Goal: Task Accomplishment & Management: Complete application form

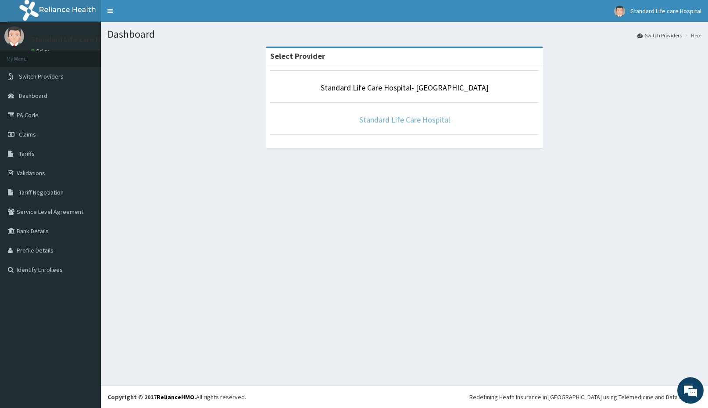
click at [396, 121] on link "Standard Life Care Hospital" at bounding box center [404, 119] width 91 height 10
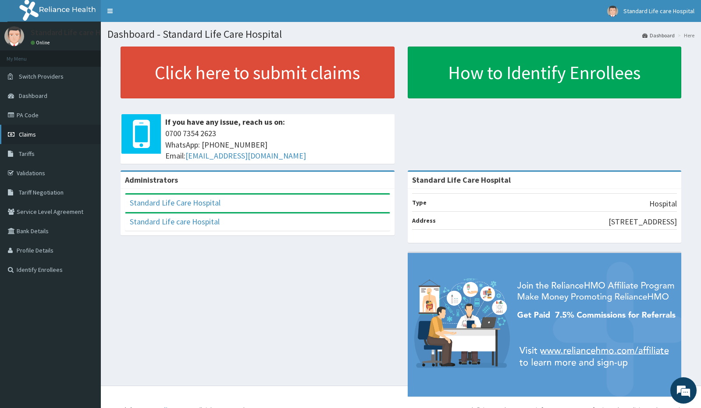
click at [22, 134] on span "Claims" at bounding box center [27, 134] width 17 height 8
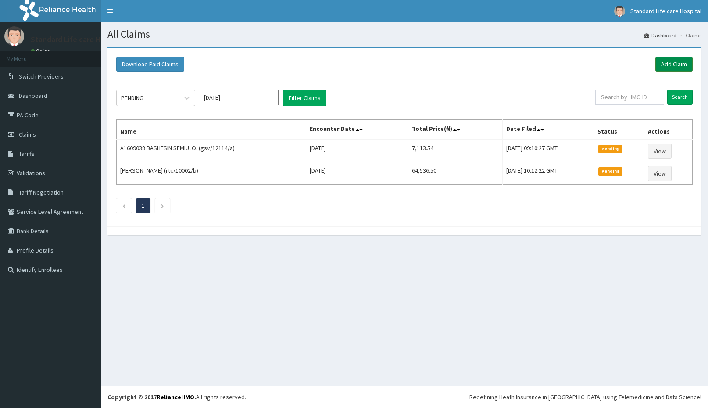
click at [665, 64] on link "Add Claim" at bounding box center [673, 64] width 37 height 15
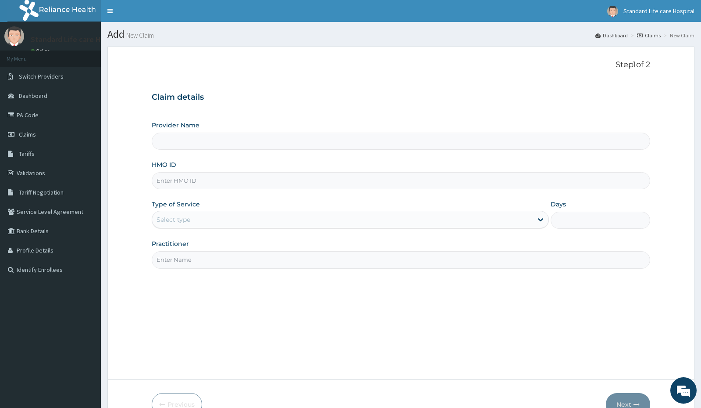
type input "Standard Life Care Hospital"
type input "TBW/10051/B"
click at [208, 223] on div "Select type" at bounding box center [342, 219] width 381 height 14
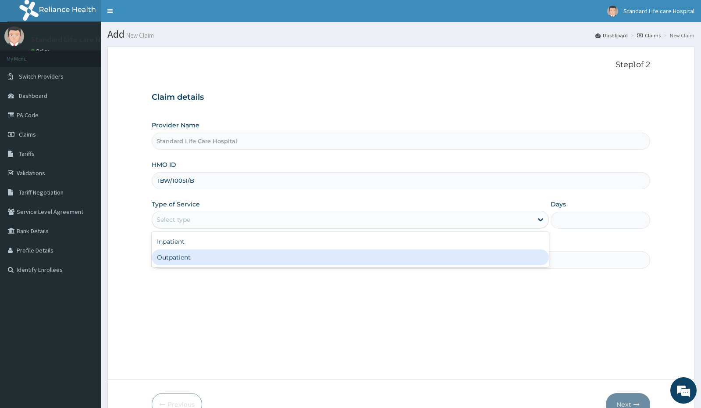
click at [190, 254] on div "Outpatient" at bounding box center [350, 257] width 397 height 16
type input "1"
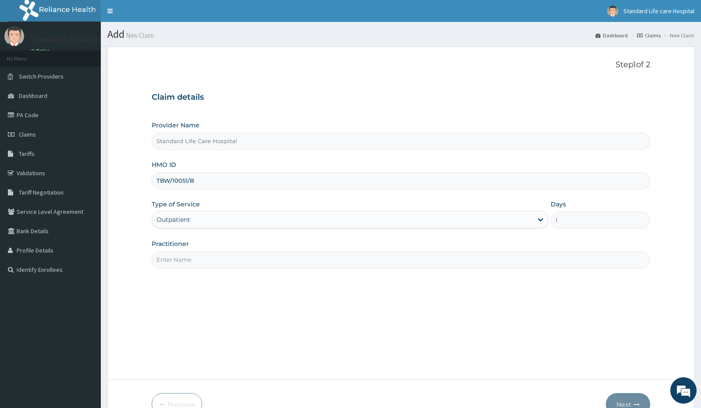
click at [196, 259] on input "Practitioner" at bounding box center [401, 259] width 498 height 17
type input "Dr Korede"
click at [300, 312] on div "Step 1 of 2 Claim details Provider Name Standard Life Care Hospital HMO ID TBW/…" at bounding box center [401, 213] width 498 height 306
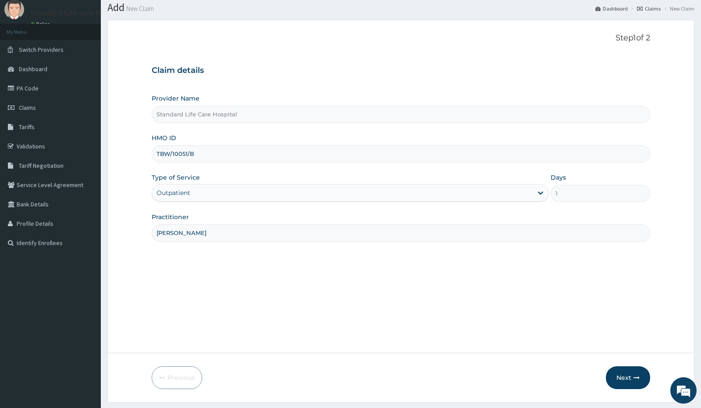
scroll to position [50, 0]
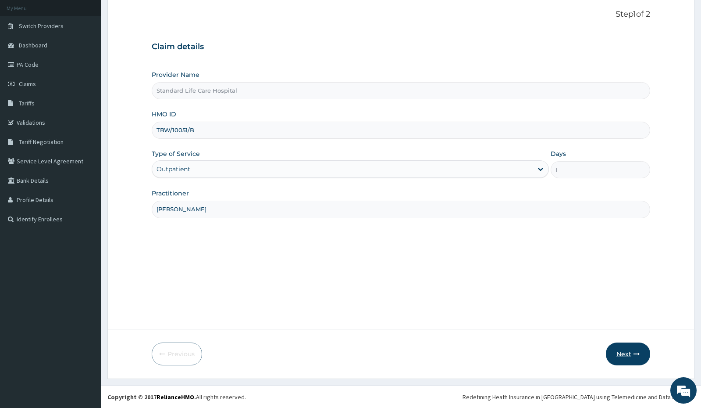
click at [628, 350] on button "Next" at bounding box center [628, 353] width 44 height 23
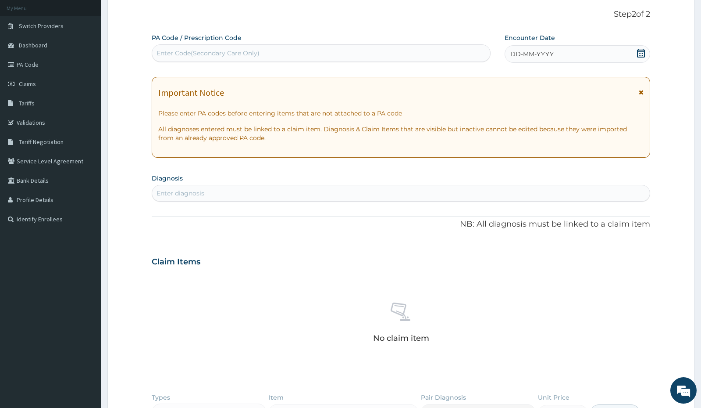
click at [644, 53] on icon at bounding box center [641, 53] width 9 height 9
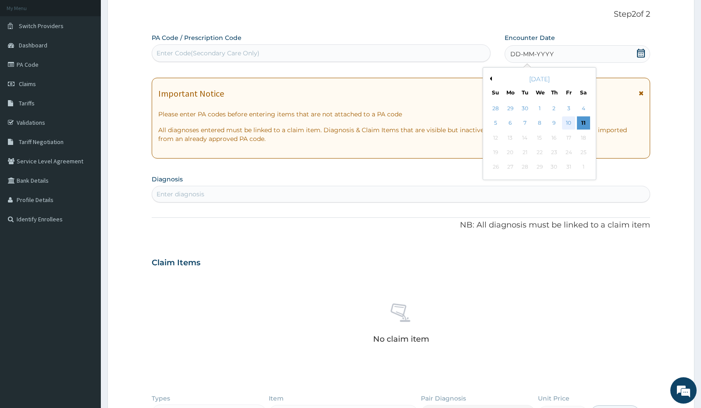
click at [574, 120] on div "10" at bounding box center [569, 123] width 13 height 13
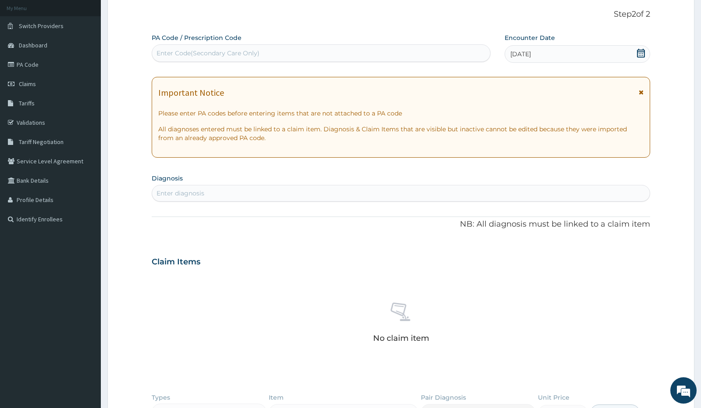
click at [231, 197] on div "Enter diagnosis" at bounding box center [400, 193] width 497 height 14
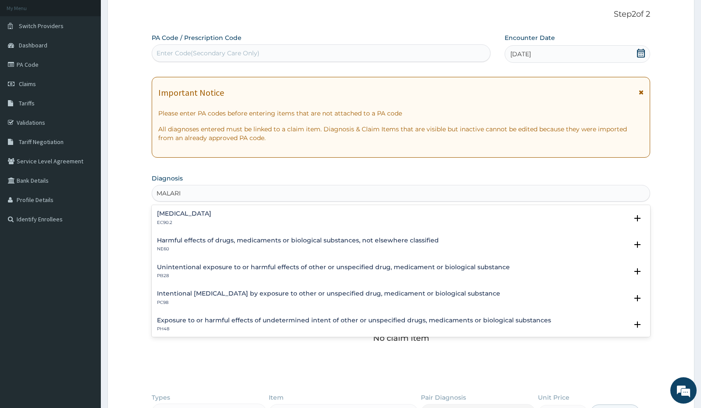
type input "MALARIA"
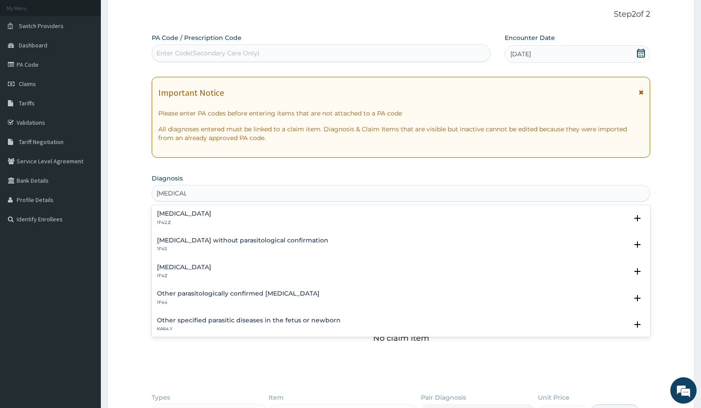
click at [192, 267] on h4 "[MEDICAL_DATA]" at bounding box center [184, 267] width 54 height 7
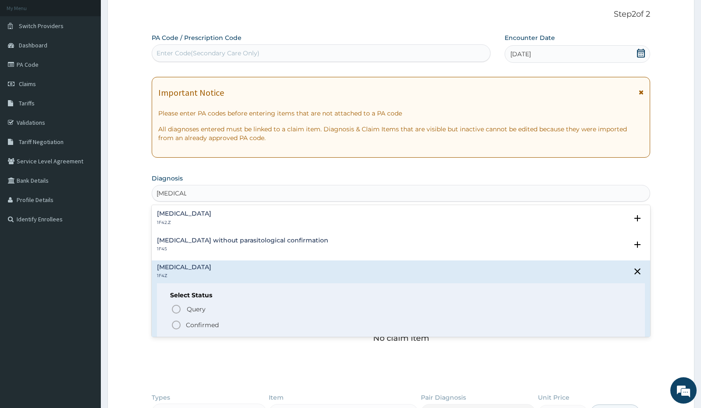
click at [173, 324] on icon "status option filled" at bounding box center [176, 324] width 11 height 11
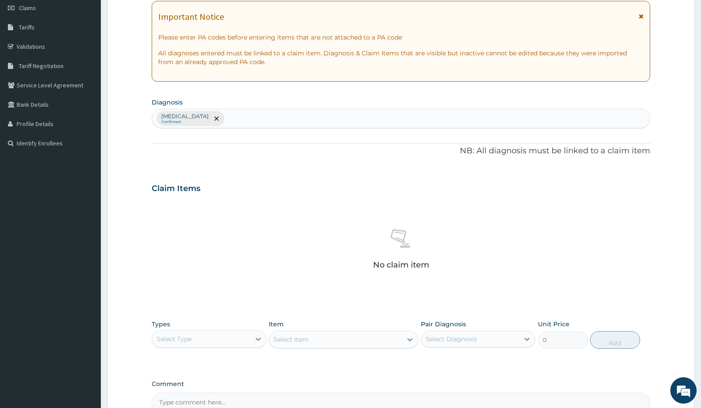
scroll to position [225, 0]
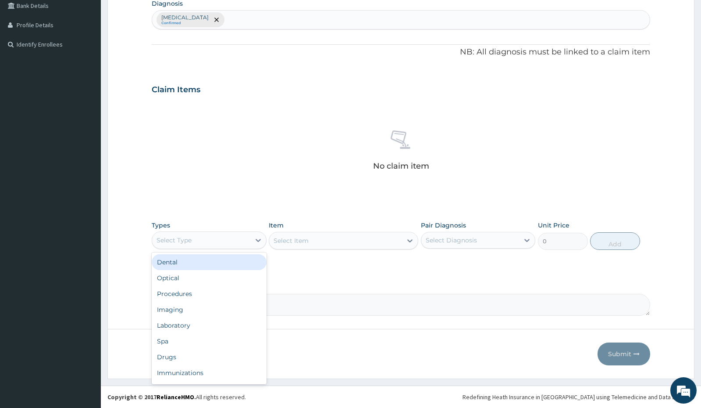
click at [219, 241] on div "Select Type" at bounding box center [201, 240] width 98 height 14
click at [187, 295] on div "Procedures" at bounding box center [209, 294] width 114 height 16
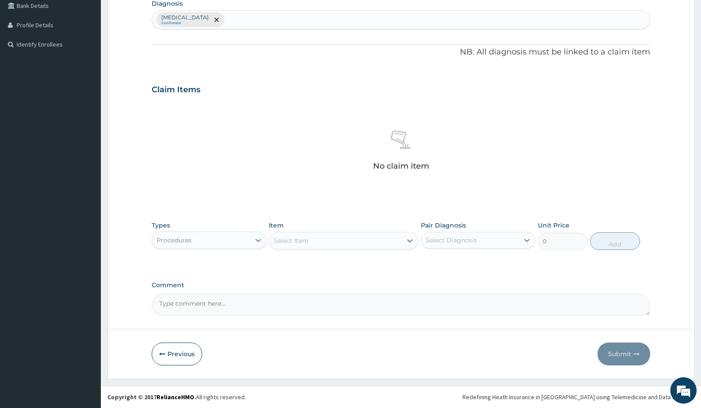
click at [332, 244] on div "Select Item" at bounding box center [335, 240] width 133 height 14
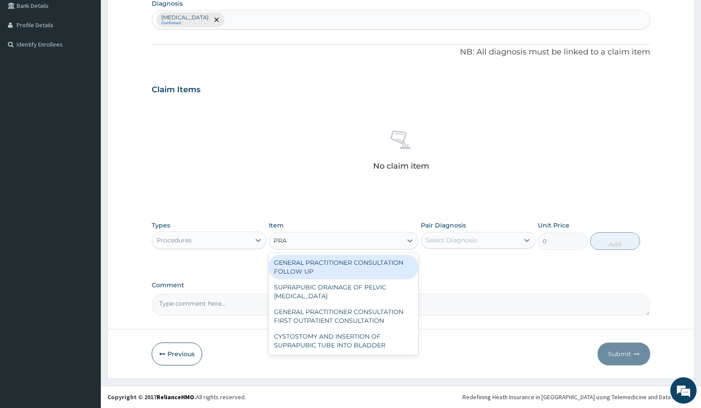
type input "PRAC"
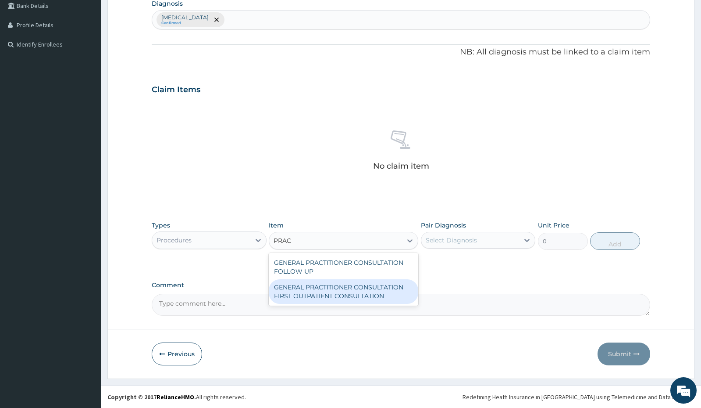
click at [364, 292] on div "GENERAL PRACTITIONER CONSULTATION FIRST OUTPATIENT CONSULTATION" at bounding box center [344, 291] width 150 height 25
type input "3000"
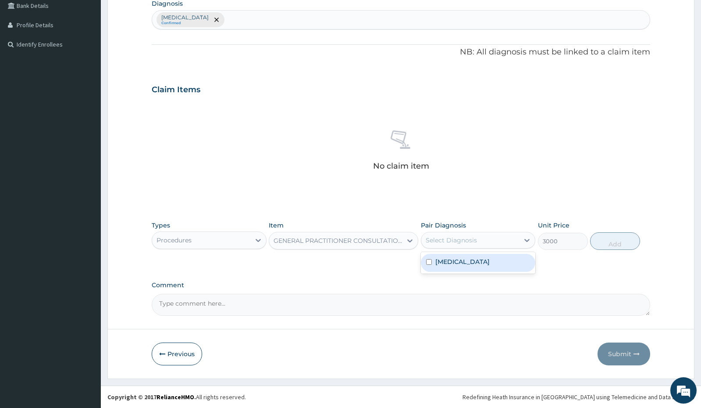
click at [447, 246] on div "Select Diagnosis" at bounding box center [471, 240] width 98 height 14
click at [451, 259] on label "[MEDICAL_DATA]" at bounding box center [463, 261] width 54 height 9
checkbox input "true"
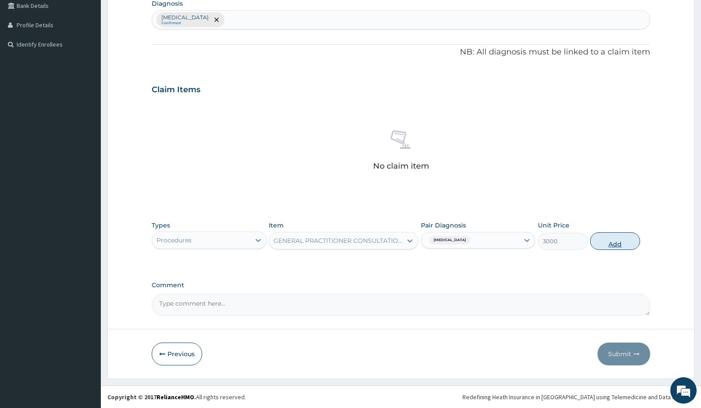
click at [600, 243] on button "Add" at bounding box center [615, 241] width 50 height 18
type input "0"
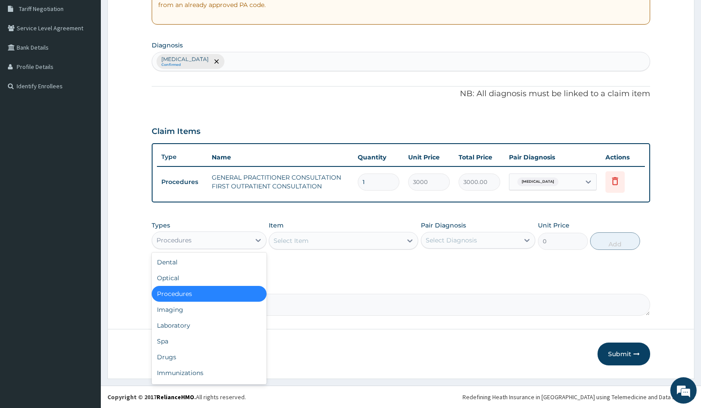
click at [222, 243] on div "Procedures" at bounding box center [201, 240] width 98 height 14
click at [171, 324] on div "Laboratory" at bounding box center [209, 325] width 114 height 16
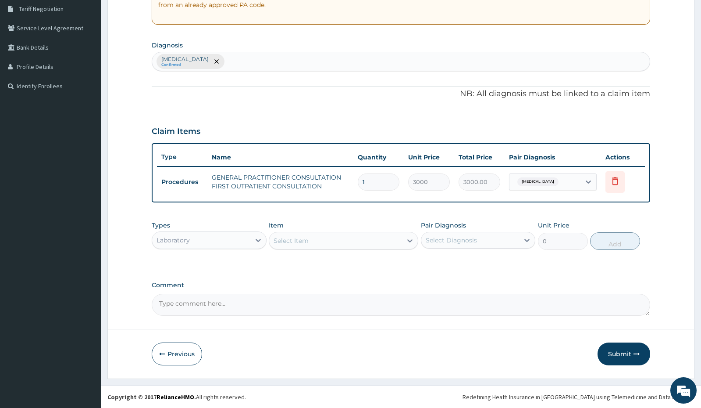
click at [315, 246] on div "Select Item" at bounding box center [335, 240] width 133 height 14
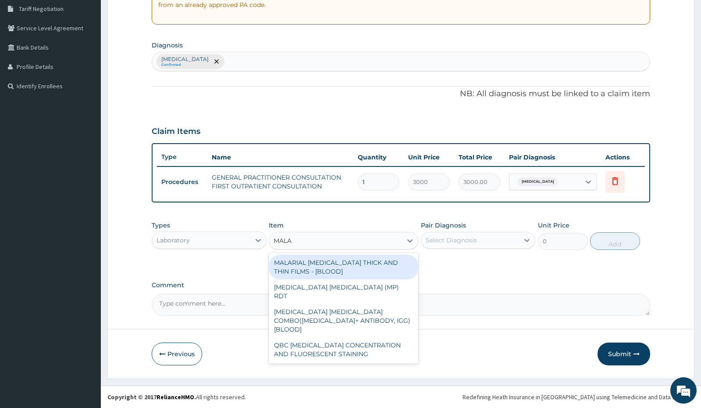
type input "MALAR"
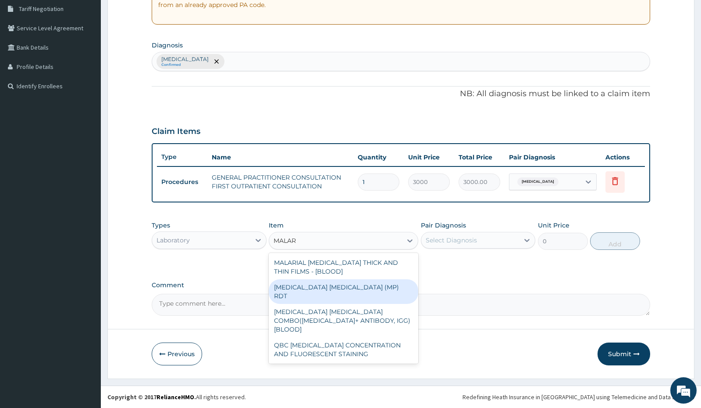
click at [318, 284] on div "[MEDICAL_DATA] [MEDICAL_DATA] (MP) RDT" at bounding box center [344, 291] width 150 height 25
type input "1500"
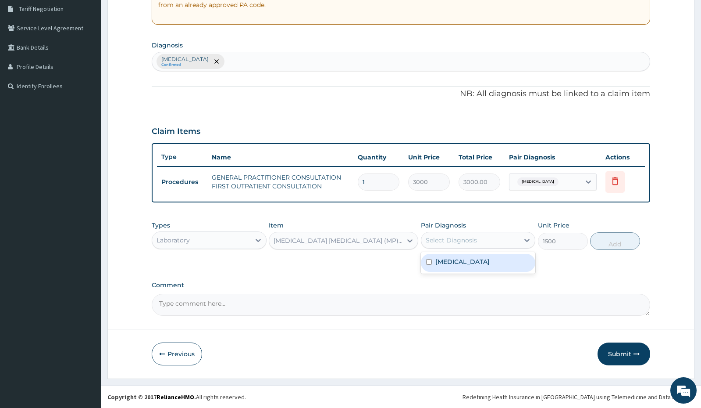
click at [447, 245] on div "Select Diagnosis" at bounding box center [471, 240] width 98 height 14
click at [449, 261] on label "[MEDICAL_DATA]" at bounding box center [463, 261] width 54 height 9
checkbox input "true"
click at [608, 241] on button "Add" at bounding box center [615, 241] width 50 height 18
type input "0"
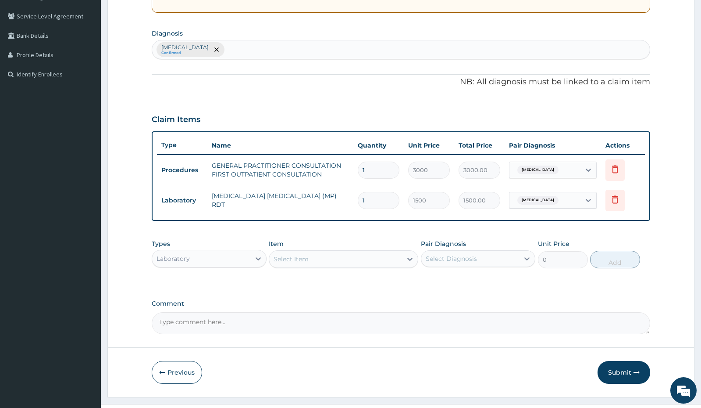
scroll to position [214, 0]
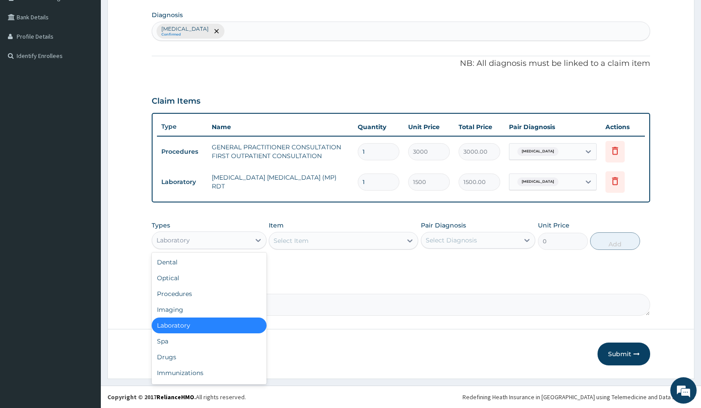
click at [242, 241] on div "Laboratory" at bounding box center [201, 240] width 98 height 14
click at [172, 352] on div "Drugs" at bounding box center [209, 357] width 114 height 16
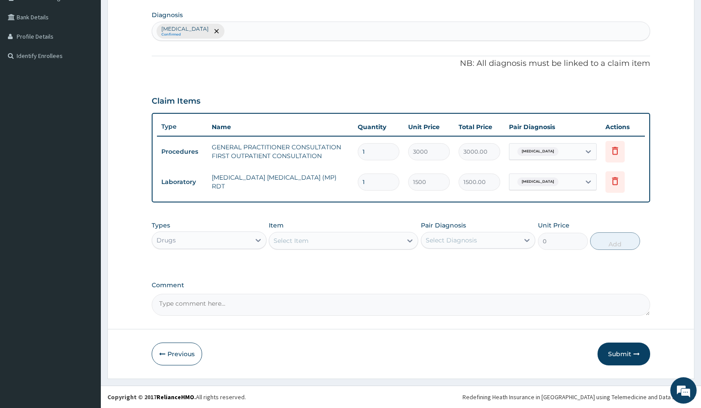
click at [325, 242] on div "Select Item" at bounding box center [335, 240] width 133 height 14
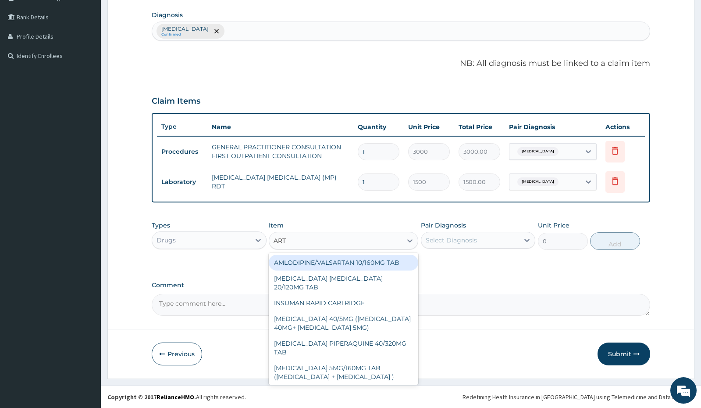
type input "ARTE"
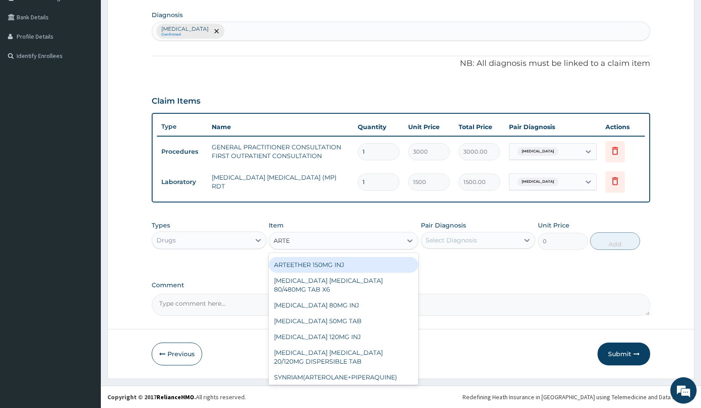
scroll to position [65, 0]
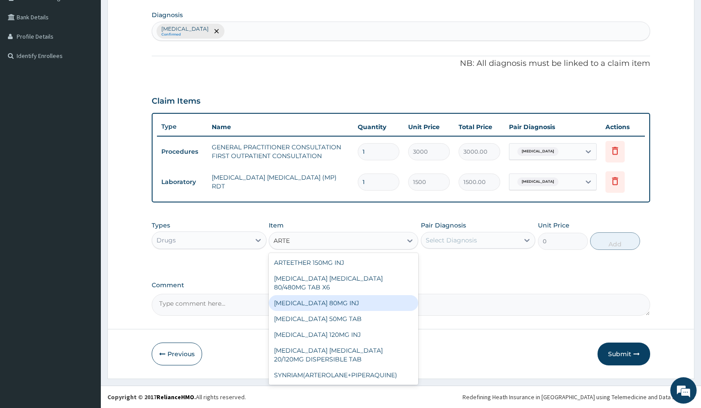
click at [348, 303] on div "[MEDICAL_DATA] 80MG INJ" at bounding box center [344, 303] width 150 height 16
type input "1400"
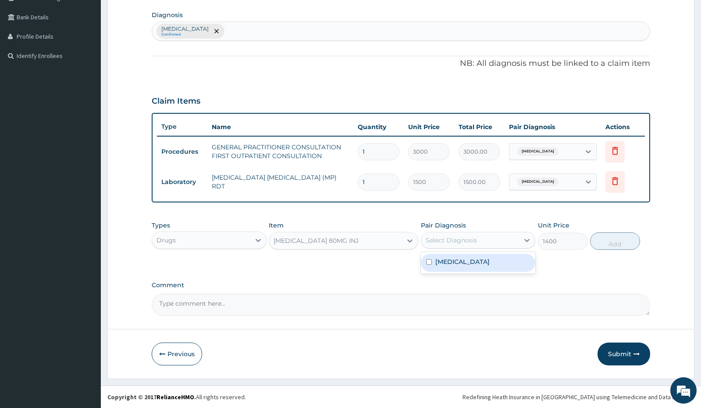
click at [465, 240] on div "Select Diagnosis" at bounding box center [451, 240] width 51 height 9
click at [457, 263] on label "[MEDICAL_DATA]" at bounding box center [463, 261] width 54 height 9
checkbox input "true"
click at [602, 242] on button "Add" at bounding box center [615, 241] width 50 height 18
type input "0"
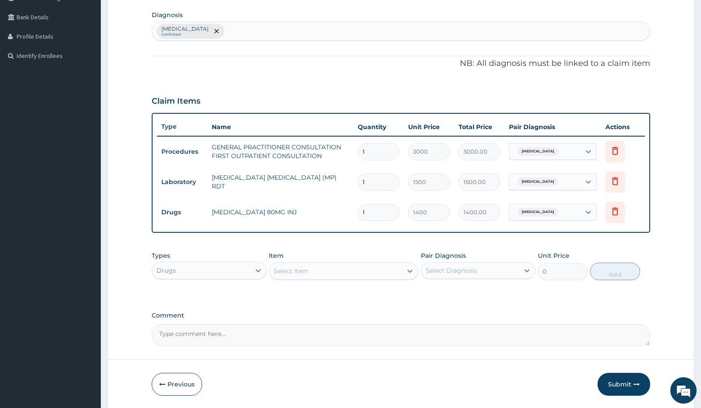
click at [334, 272] on div "Select Item" at bounding box center [335, 271] width 133 height 14
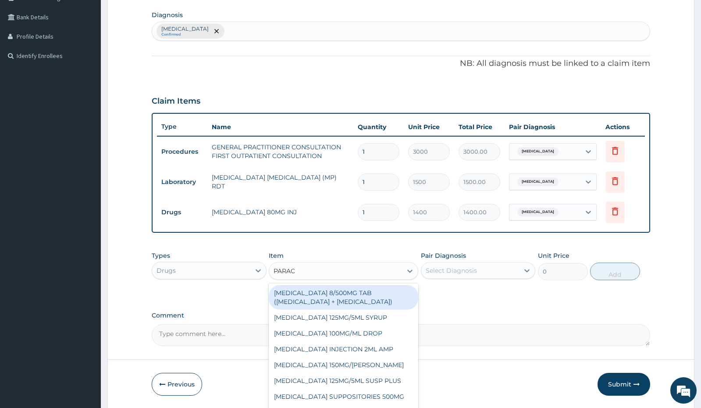
type input "PARACE"
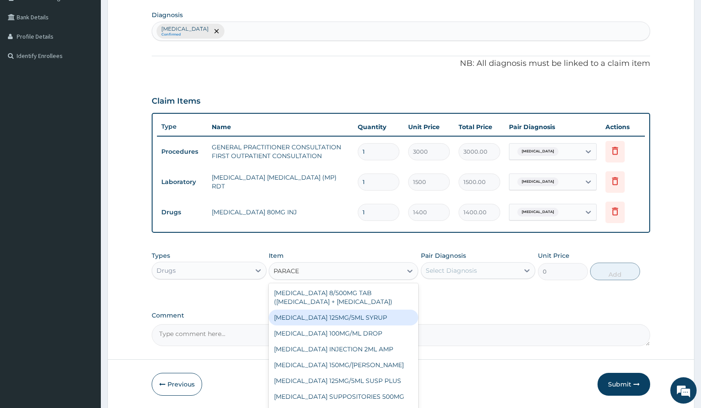
scroll to position [7, 0]
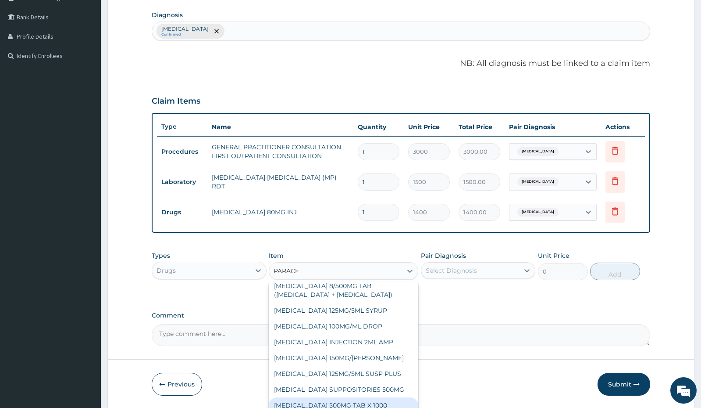
click at [355, 402] on div "[MEDICAL_DATA] 500MG TAB X 1000" at bounding box center [344, 405] width 150 height 16
type input "11.03"
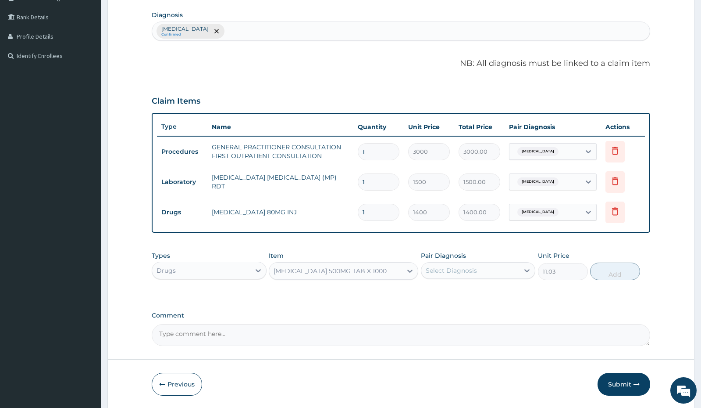
click at [465, 272] on div "Select Diagnosis" at bounding box center [451, 270] width 51 height 9
click at [462, 297] on div "[MEDICAL_DATA]" at bounding box center [478, 293] width 114 height 18
checkbox input "true"
click at [604, 272] on button "Add" at bounding box center [615, 271] width 50 height 18
type input "0"
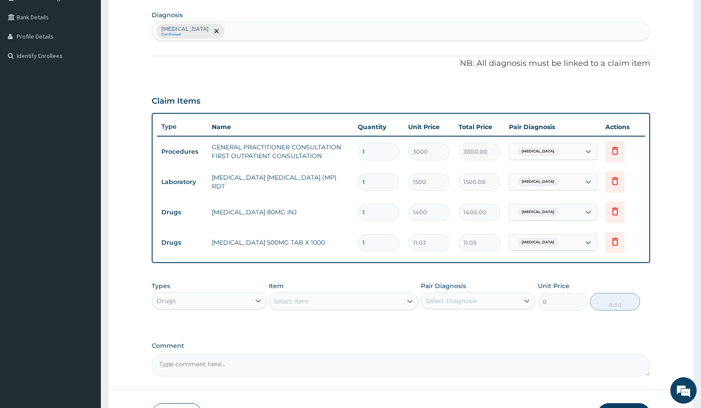
click at [377, 241] on input "1" at bounding box center [379, 242] width 42 height 17
type input "15"
type input "165.45"
type input "15"
drag, startPoint x: 381, startPoint y: 211, endPoint x: 320, endPoint y: 221, distance: 61.8
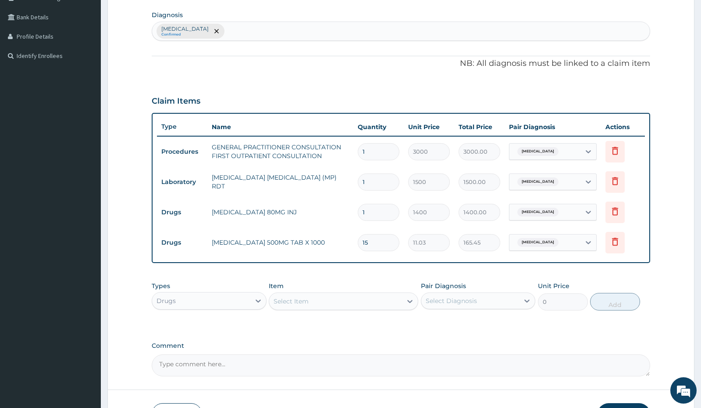
click at [320, 221] on tr "Drugs ARTEMETHER 80MG INJ 1 1400 1400.00 Malaria, unspecified Delete" at bounding box center [401, 212] width 488 height 30
type input "3"
type input "4200.00"
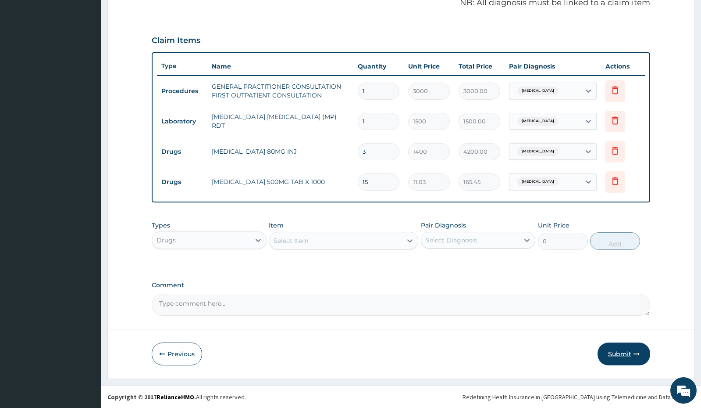
type input "3"
click at [616, 352] on button "Submit" at bounding box center [624, 353] width 53 height 23
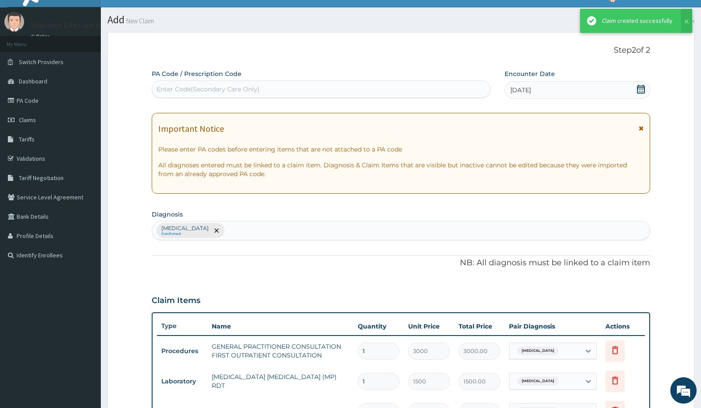
scroll to position [274, 0]
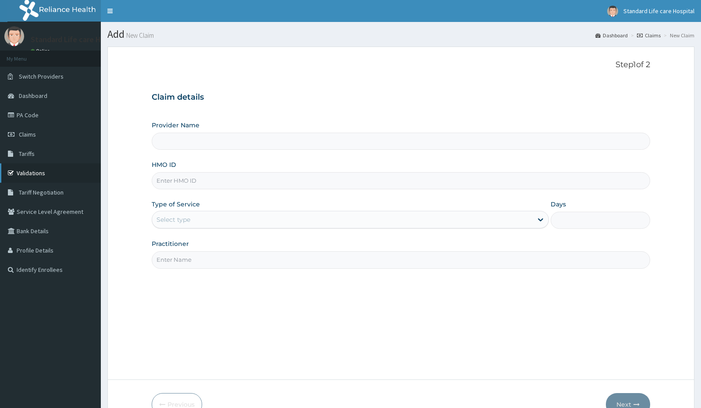
click at [34, 176] on link "Validations" at bounding box center [50, 172] width 101 height 19
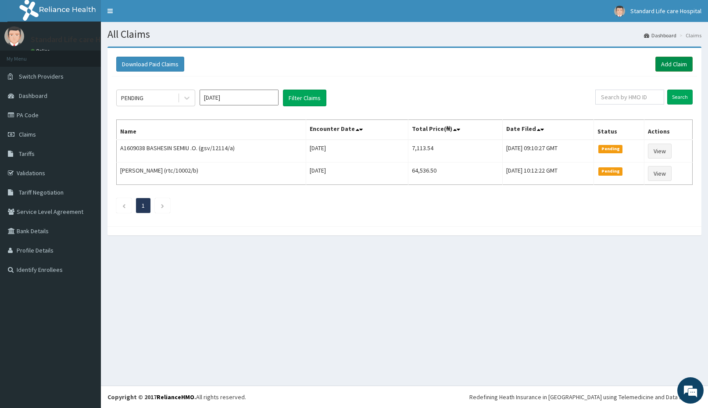
click at [670, 64] on link "Add Claim" at bounding box center [673, 64] width 37 height 15
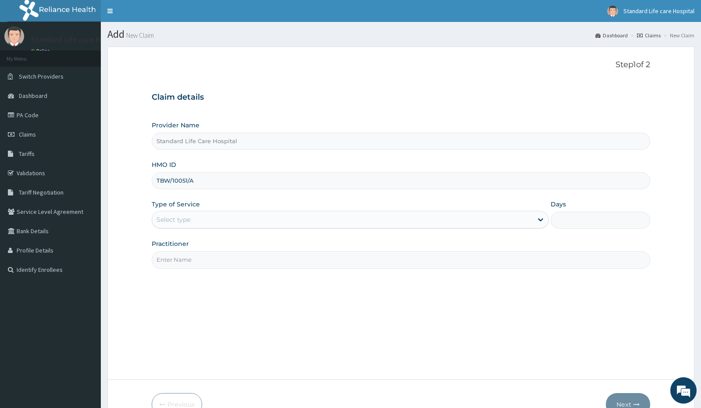
type input "TBW/10051/A"
click at [199, 220] on div "Select type" at bounding box center [342, 219] width 381 height 14
click at [213, 219] on div "Select type" at bounding box center [342, 219] width 381 height 14
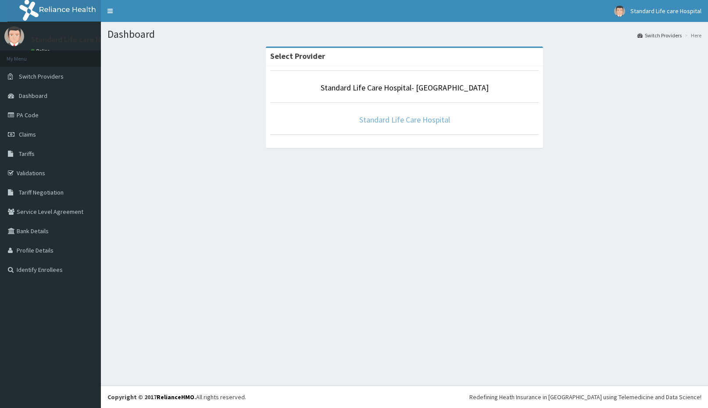
click at [380, 121] on link "Standard Life Care Hospital" at bounding box center [404, 119] width 91 height 10
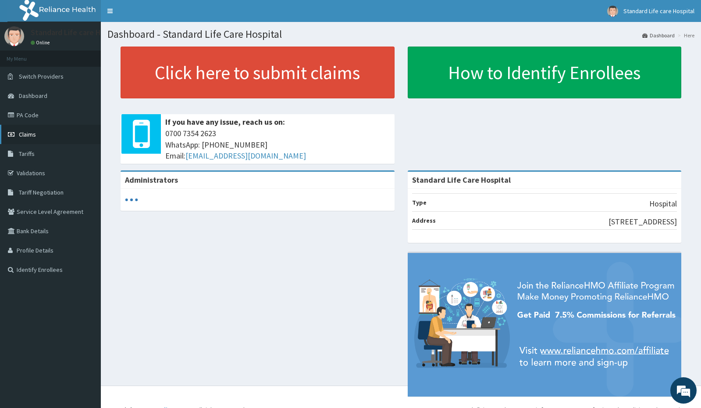
click at [29, 134] on span "Claims" at bounding box center [27, 134] width 17 height 8
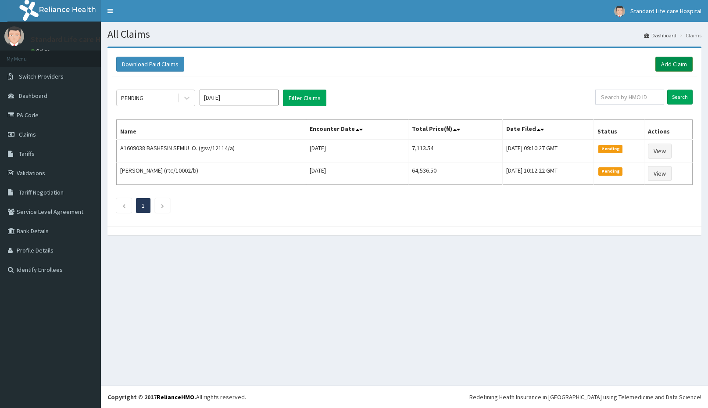
click at [670, 68] on link "Add Claim" at bounding box center [673, 64] width 37 height 15
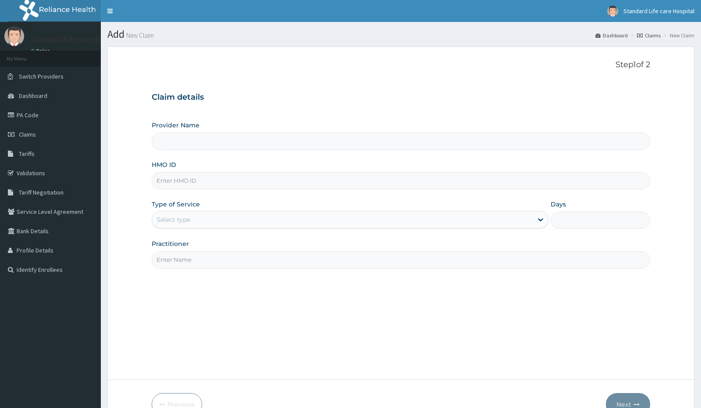
click at [193, 179] on input "HMO ID" at bounding box center [401, 180] width 498 height 17
type input "Standard Life Care Hospital"
type input "TBW/10051/D"
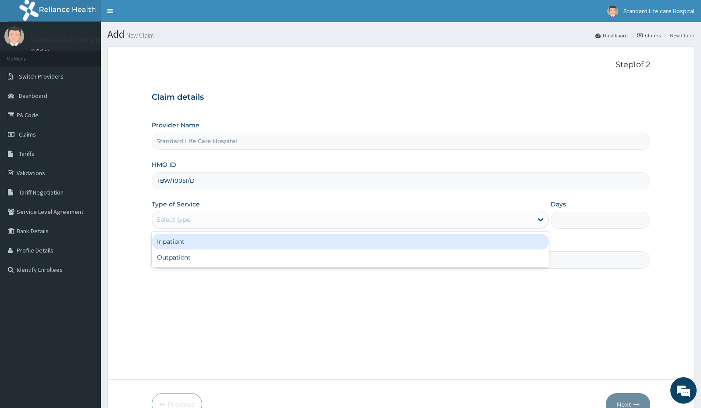
click at [219, 219] on div "Select type" at bounding box center [342, 219] width 381 height 14
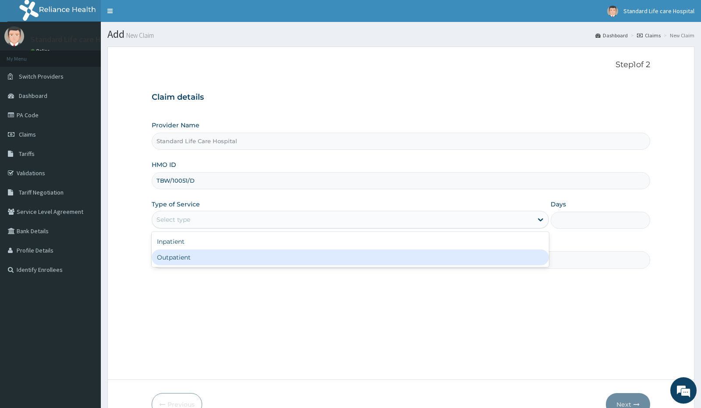
click at [183, 255] on div "Outpatient" at bounding box center [350, 257] width 397 height 16
type input "1"
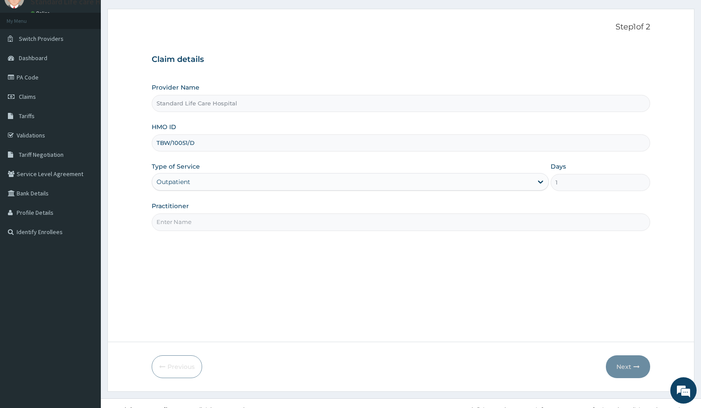
scroll to position [50, 0]
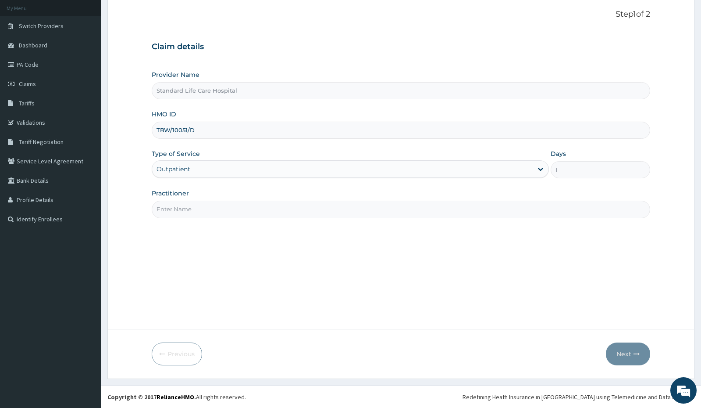
click at [241, 205] on input "Practitioner" at bounding box center [401, 208] width 498 height 17
type input "[PERSON_NAME]"
click at [627, 356] on button "Next" at bounding box center [628, 353] width 44 height 23
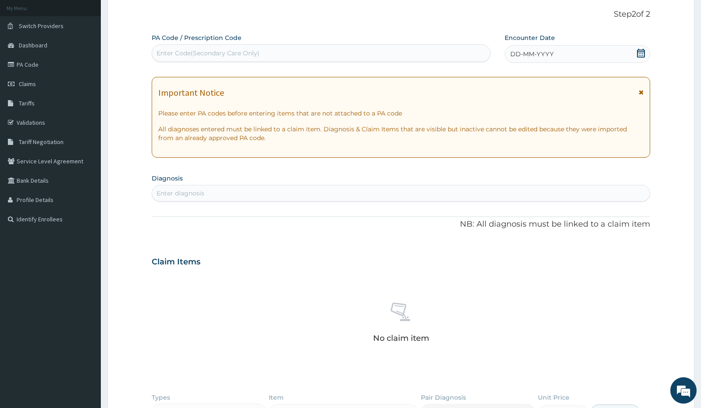
click at [640, 54] on icon at bounding box center [641, 53] width 9 height 9
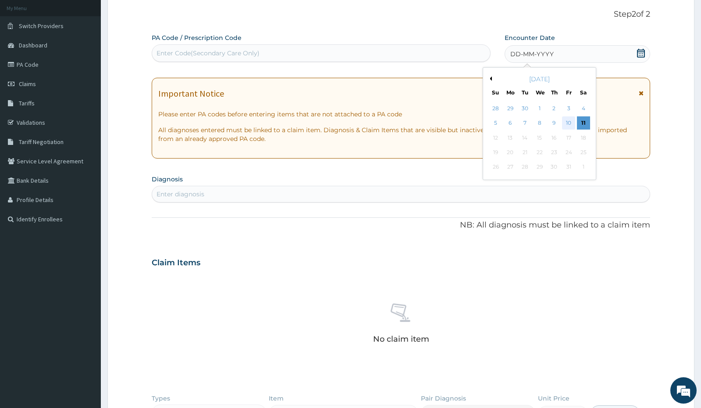
click at [571, 125] on div "10" at bounding box center [569, 123] width 13 height 13
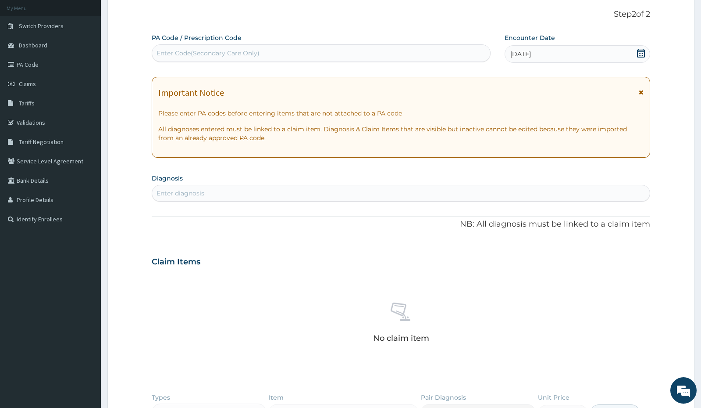
click at [332, 195] on div "Enter diagnosis" at bounding box center [400, 193] width 497 height 14
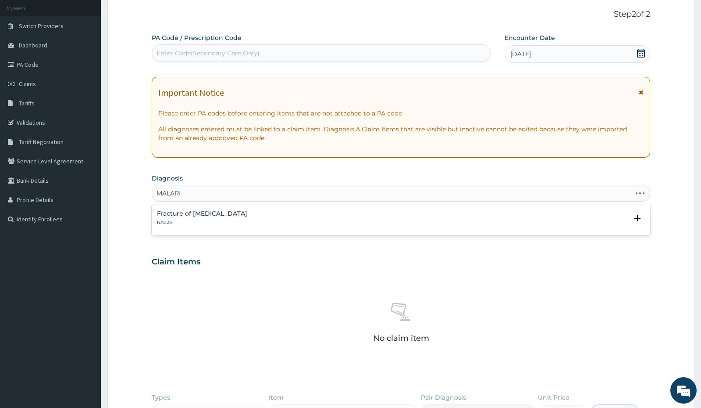
type input "[MEDICAL_DATA]"
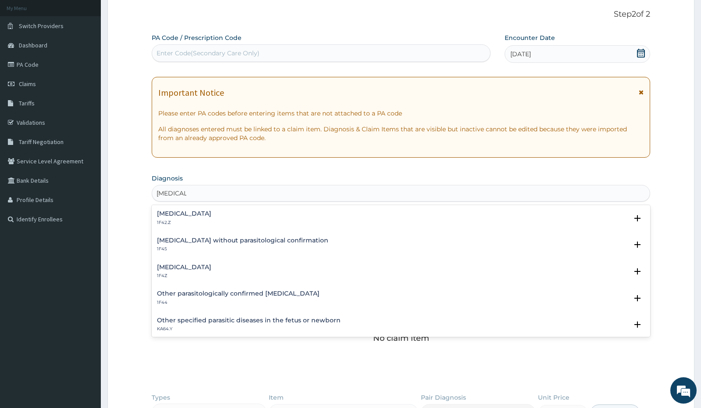
click at [186, 268] on h4 "[MEDICAL_DATA]" at bounding box center [184, 267] width 54 height 7
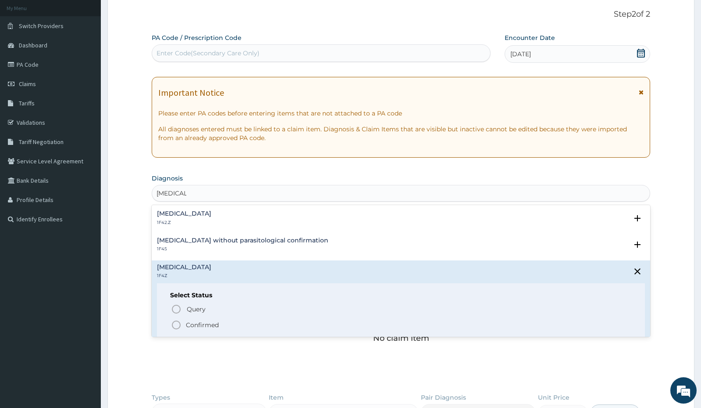
click at [175, 322] on icon "status option filled" at bounding box center [176, 324] width 11 height 11
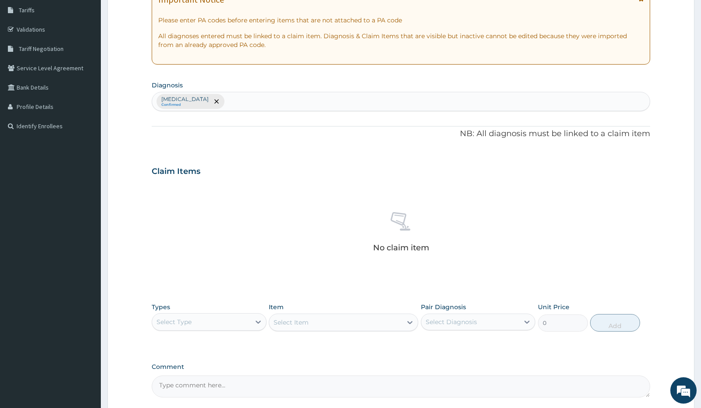
scroll to position [225, 0]
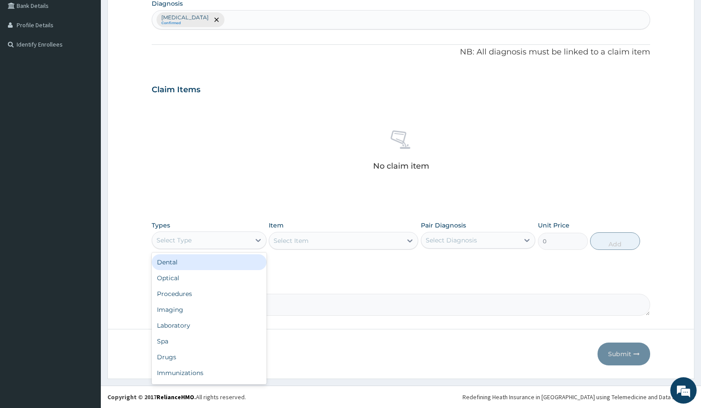
click at [229, 245] on div "Select Type" at bounding box center [201, 240] width 98 height 14
click at [194, 296] on div "Procedures" at bounding box center [209, 294] width 114 height 16
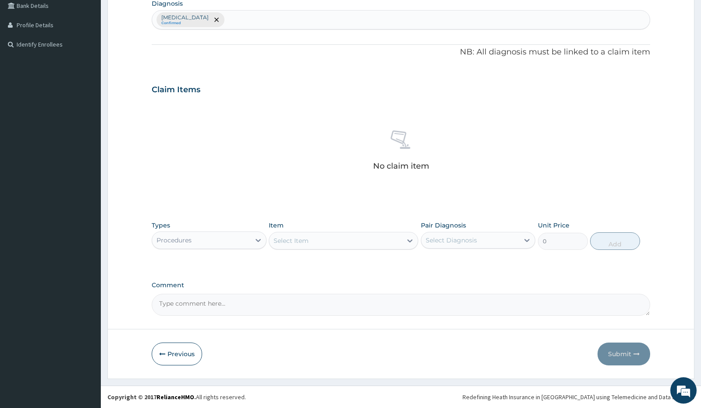
click at [325, 242] on div "Select Item" at bounding box center [335, 240] width 133 height 14
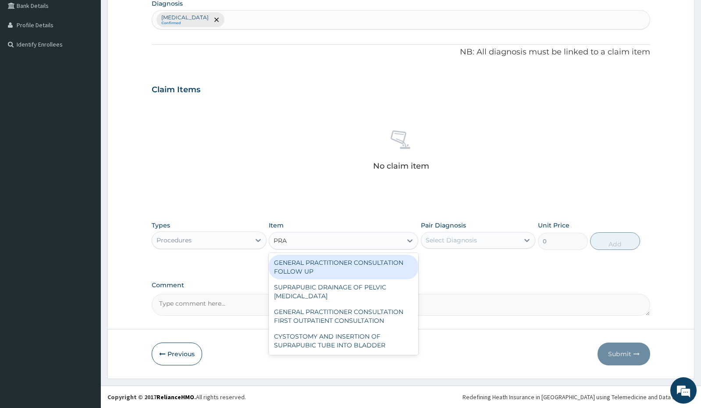
type input "PRAC"
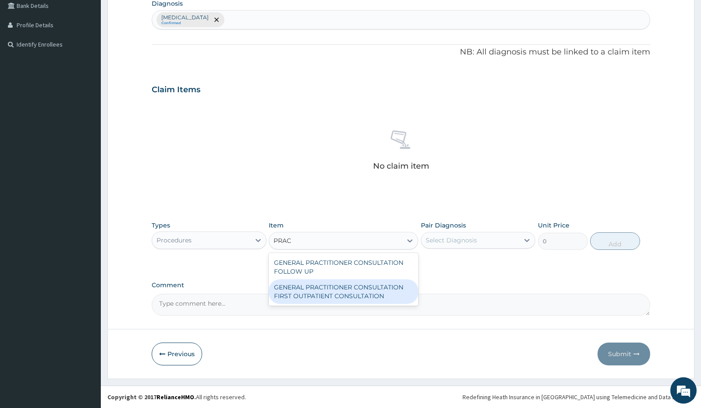
click at [343, 289] on div "GENERAL PRACTITIONER CONSULTATION FIRST OUTPATIENT CONSULTATION" at bounding box center [344, 291] width 150 height 25
type input "3000"
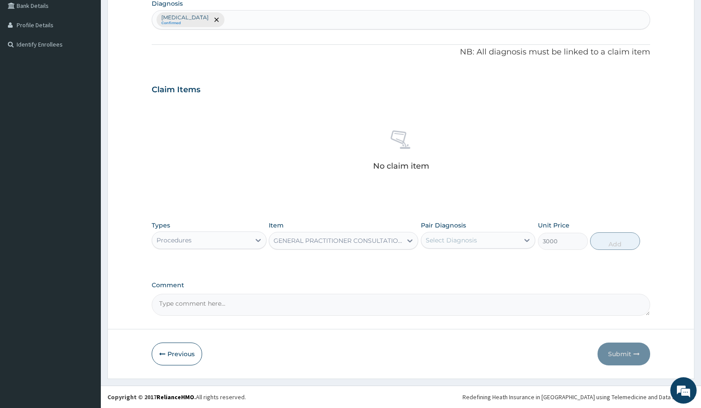
click at [440, 240] on div "Select Diagnosis" at bounding box center [451, 240] width 51 height 9
click at [440, 258] on label "[MEDICAL_DATA]" at bounding box center [463, 261] width 54 height 9
checkbox input "true"
click at [594, 243] on button "Add" at bounding box center [615, 241] width 50 height 18
type input "0"
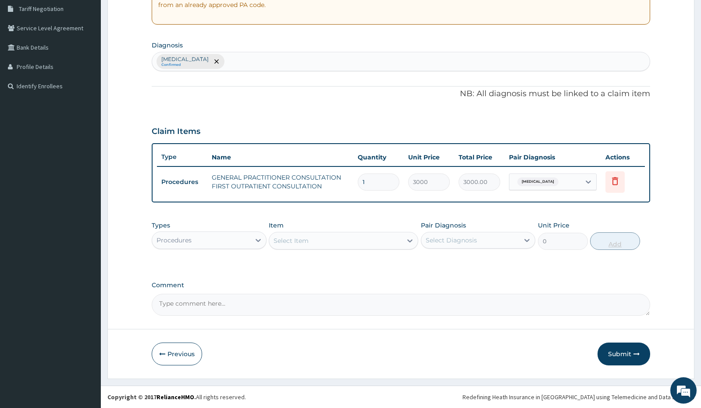
scroll to position [183, 0]
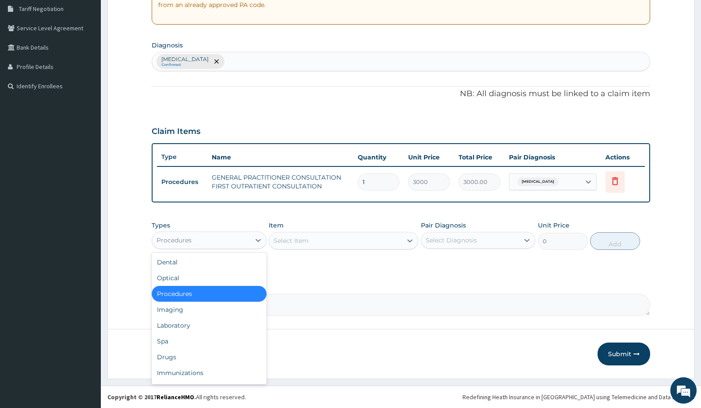
click at [237, 245] on div "Procedures" at bounding box center [201, 240] width 98 height 14
click at [184, 320] on div "Laboratory" at bounding box center [209, 325] width 114 height 16
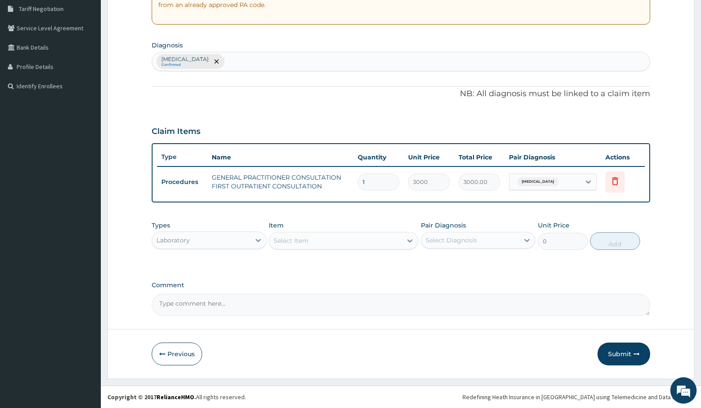
click at [334, 242] on div "Select Item" at bounding box center [335, 240] width 133 height 14
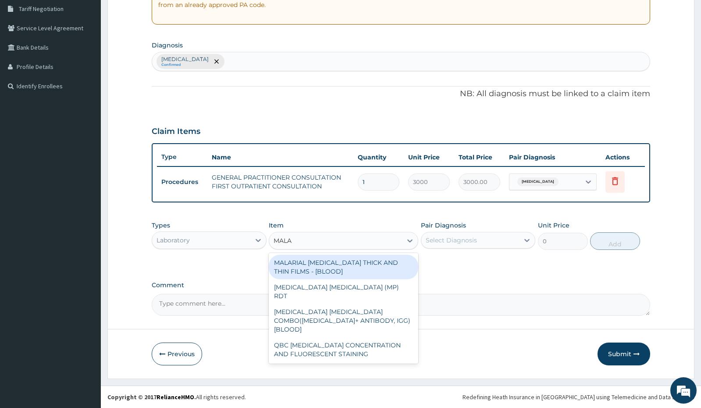
type input "MALAR"
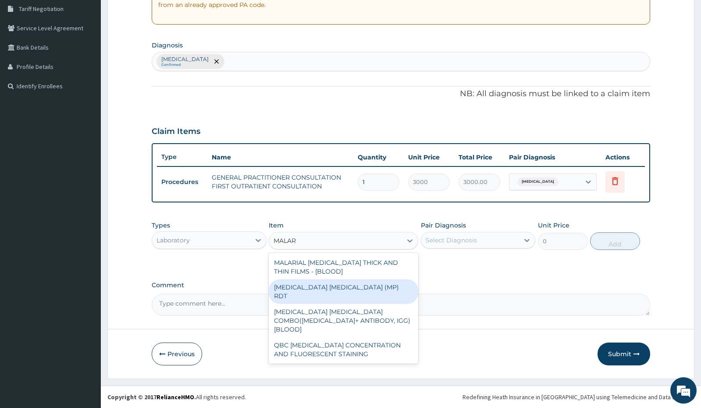
click at [337, 286] on div "[MEDICAL_DATA] [MEDICAL_DATA] (MP) RDT" at bounding box center [344, 291] width 150 height 25
type input "1500"
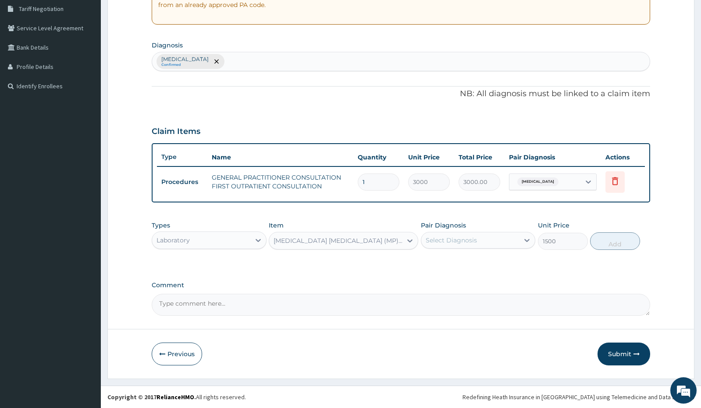
click at [438, 244] on div "Select Diagnosis" at bounding box center [451, 240] width 51 height 9
click at [443, 268] on div "[MEDICAL_DATA]" at bounding box center [478, 263] width 114 height 18
checkbox input "true"
click at [600, 241] on button "Add" at bounding box center [615, 241] width 50 height 18
type input "0"
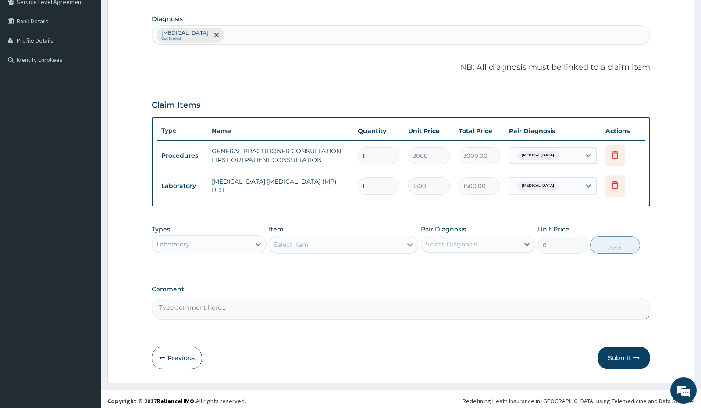
scroll to position [214, 0]
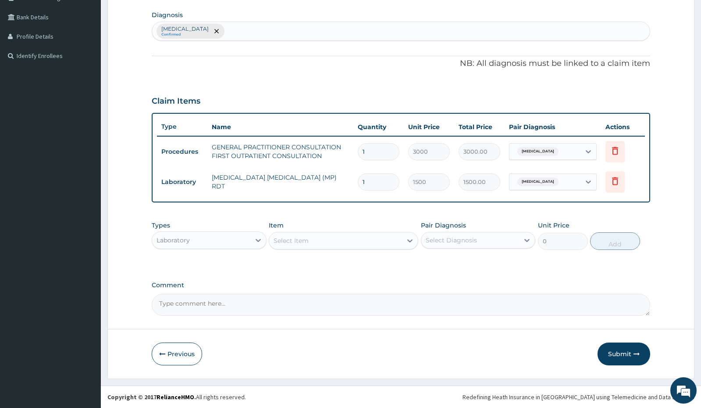
click at [221, 243] on div "Laboratory" at bounding box center [201, 240] width 98 height 14
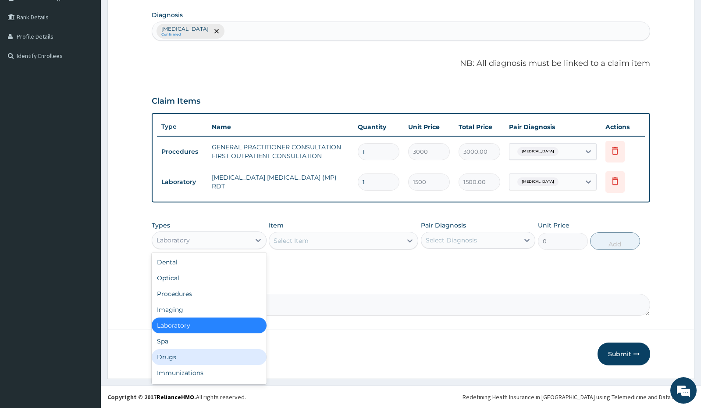
click at [170, 355] on div "Drugs" at bounding box center [209, 357] width 114 height 16
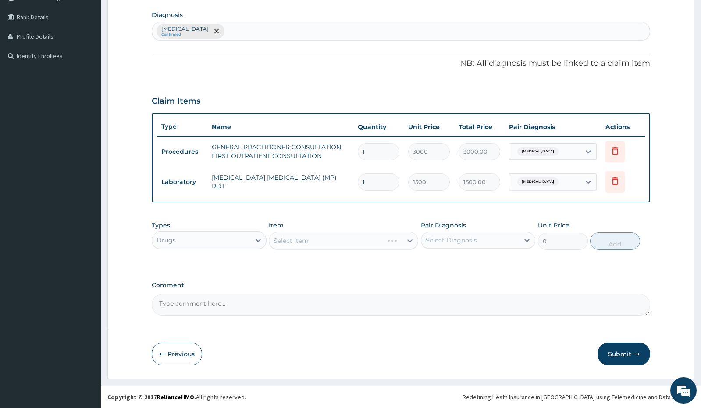
click at [325, 245] on div "Select Item" at bounding box center [344, 241] width 150 height 18
click at [325, 245] on div "Select Item" at bounding box center [335, 240] width 133 height 14
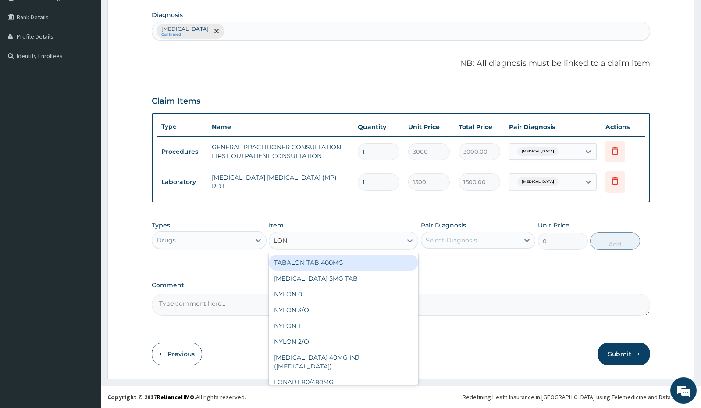
type input "[PERSON_NAME]"
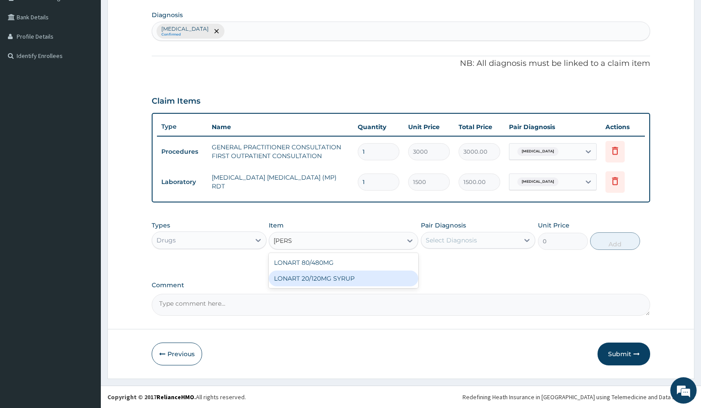
click at [342, 279] on div "LONART 20/120MG SYRUP" at bounding box center [344, 278] width 150 height 16
type input "2992.5"
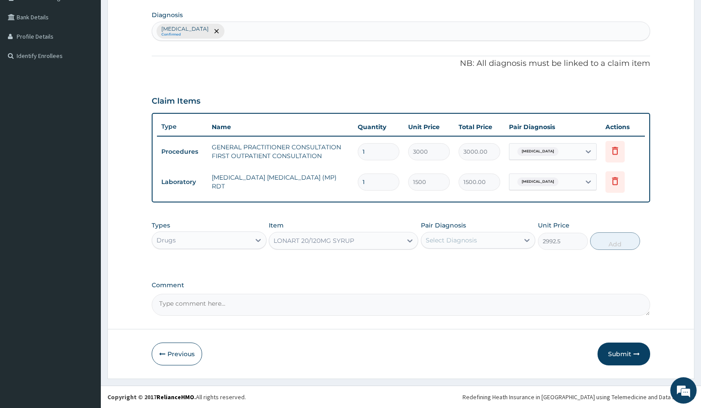
click at [458, 241] on div "Select Diagnosis" at bounding box center [451, 240] width 51 height 9
click at [459, 264] on label "[MEDICAL_DATA]" at bounding box center [463, 261] width 54 height 9
checkbox input "true"
click at [607, 242] on button "Add" at bounding box center [615, 241] width 50 height 18
type input "0"
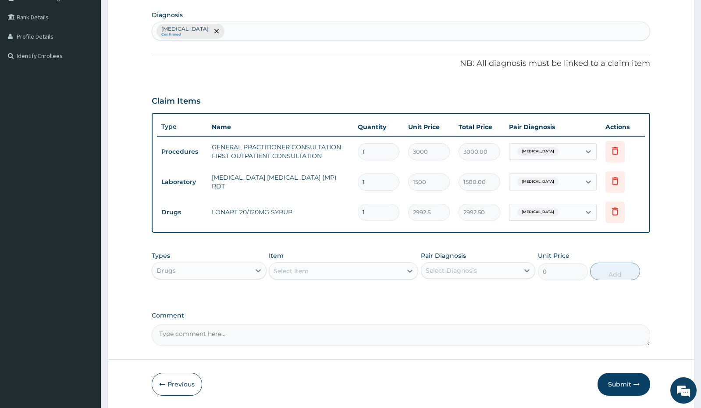
click at [328, 270] on div "Select Item" at bounding box center [335, 271] width 133 height 14
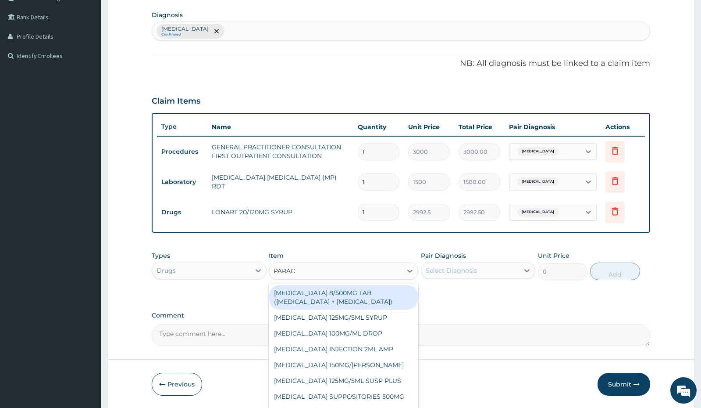
type input "PARACE"
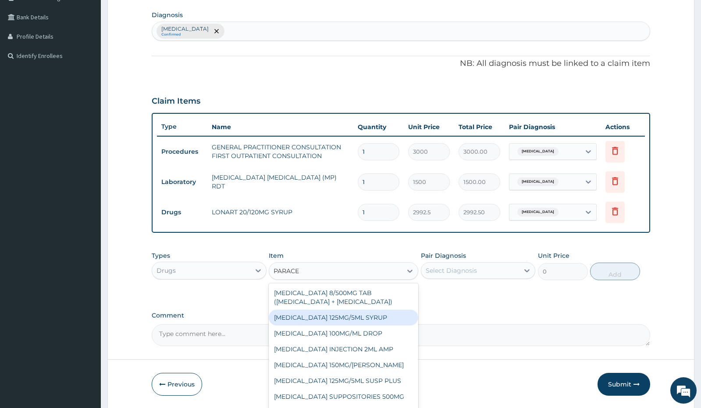
click at [355, 321] on div "[MEDICAL_DATA] 125MG/5ML SYRUP" at bounding box center [344, 317] width 150 height 16
type input "525"
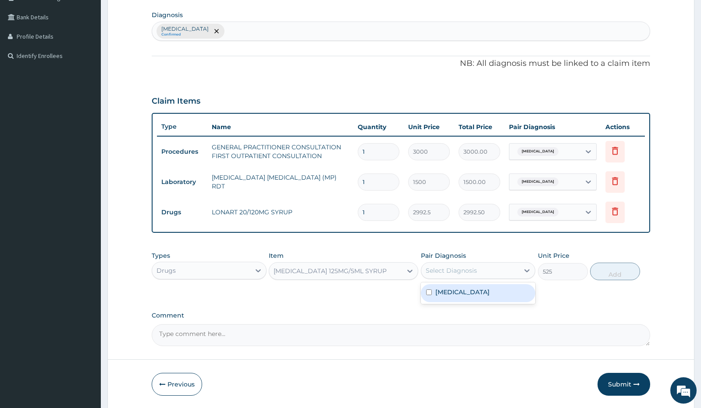
click at [438, 277] on div "Select Diagnosis" at bounding box center [478, 270] width 114 height 17
click at [440, 293] on label "[MEDICAL_DATA]" at bounding box center [463, 291] width 54 height 9
checkbox input "true"
click at [602, 269] on button "Add" at bounding box center [615, 271] width 50 height 18
type input "0"
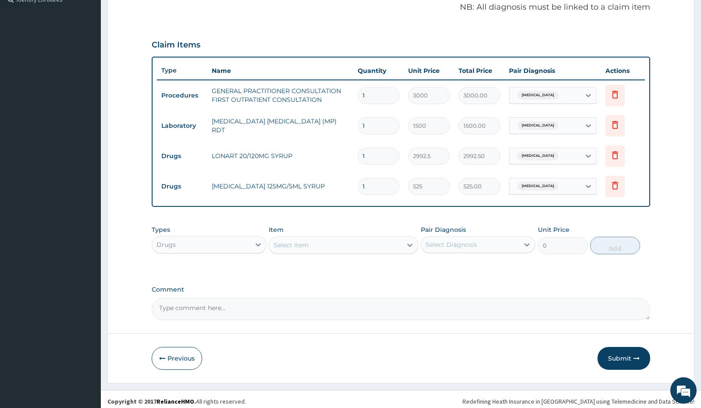
scroll to position [274, 0]
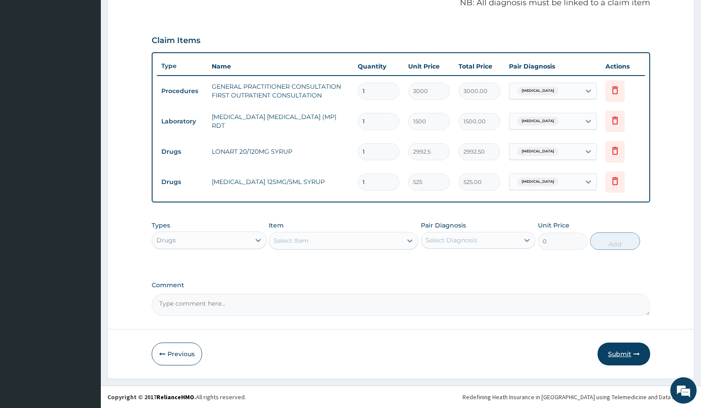
click at [616, 356] on button "Submit" at bounding box center [624, 353] width 53 height 23
click at [186, 349] on button "Previous" at bounding box center [177, 353] width 50 height 23
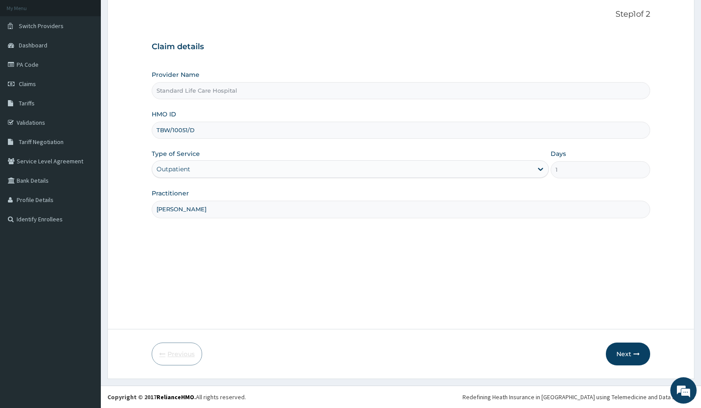
scroll to position [50, 0]
